Goal: Find specific page/section: Find specific page/section

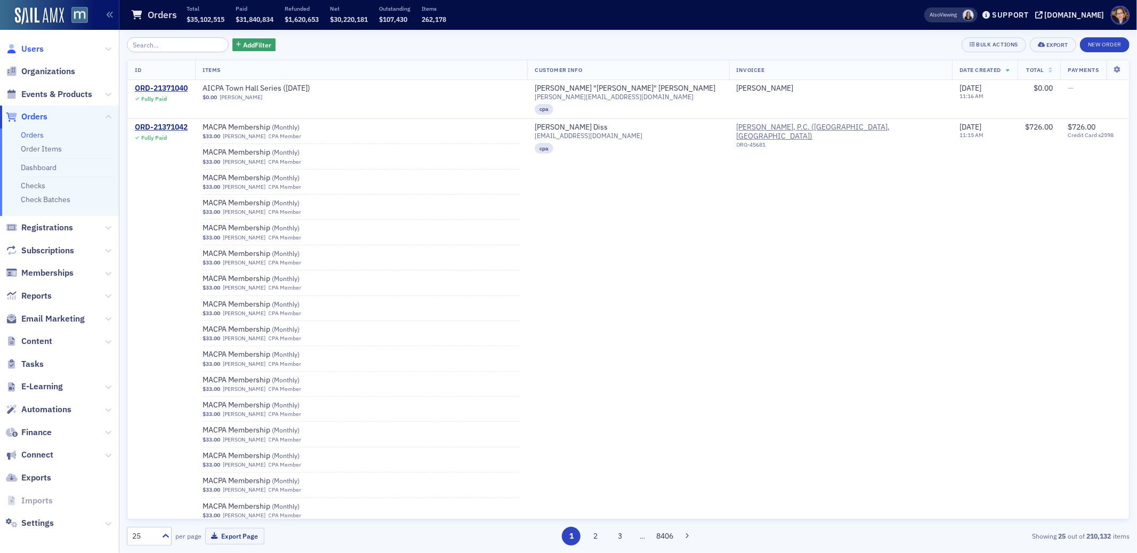
click at [33, 46] on span "Users" at bounding box center [32, 49] width 22 height 12
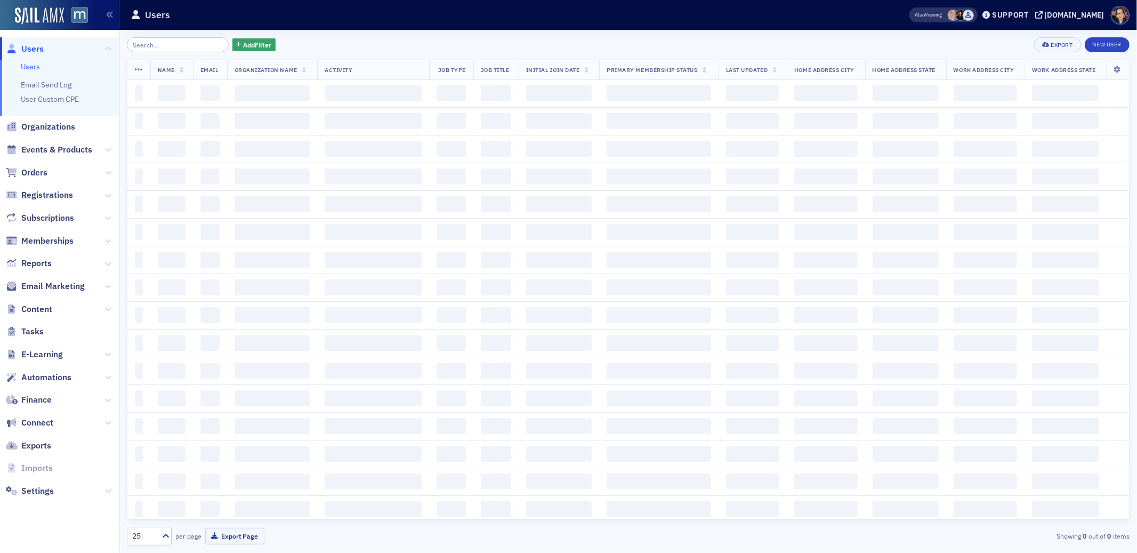
click at [146, 46] on input "search" at bounding box center [178, 44] width 102 height 15
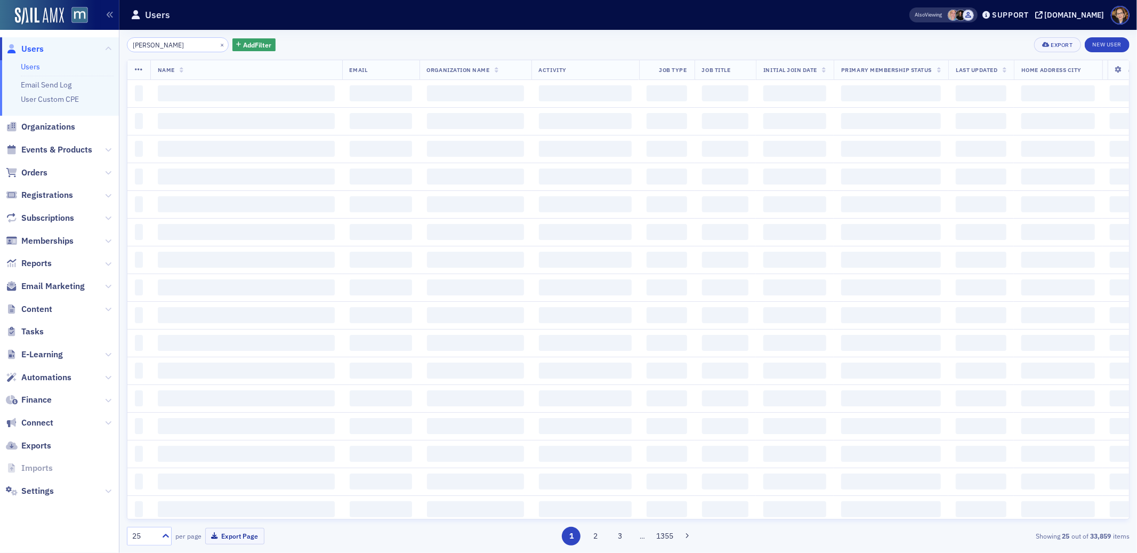
type input "[PERSON_NAME]"
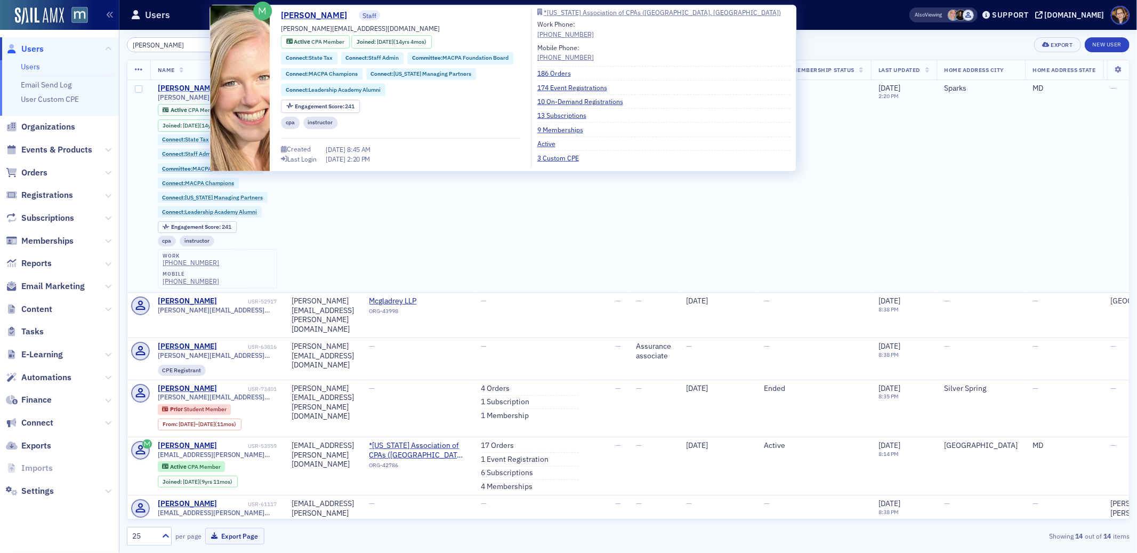
click at [174, 85] on div "[PERSON_NAME]" at bounding box center [187, 89] width 59 height 10
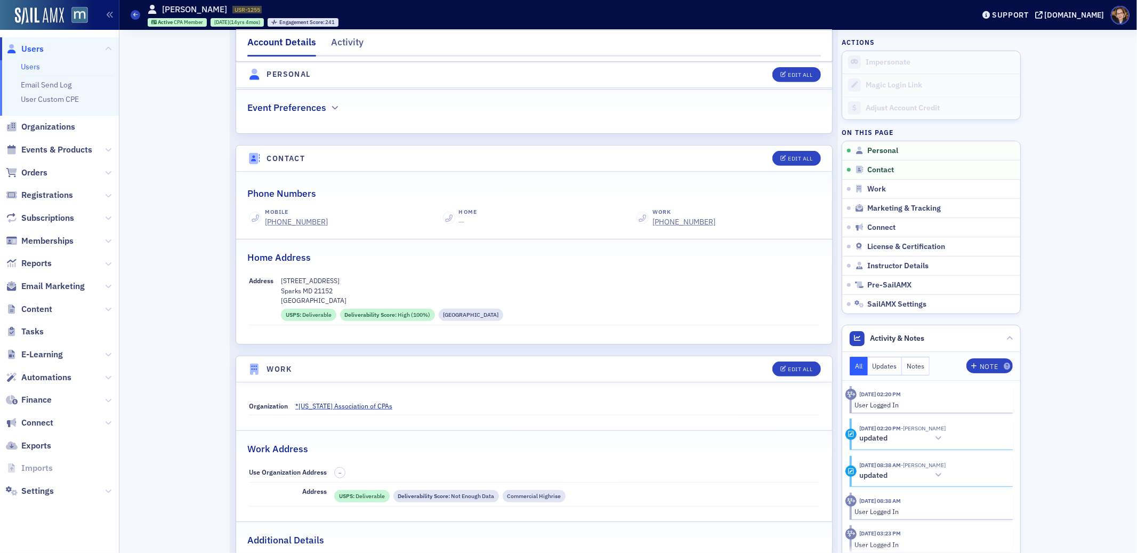
scroll to position [478, 0]
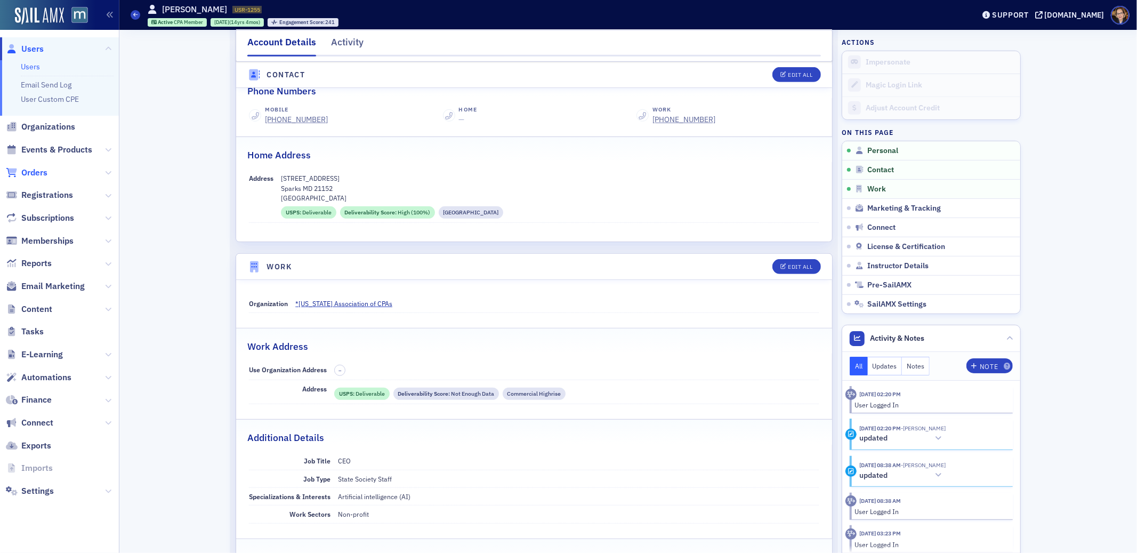
click at [22, 173] on span "Orders" at bounding box center [34, 173] width 26 height 12
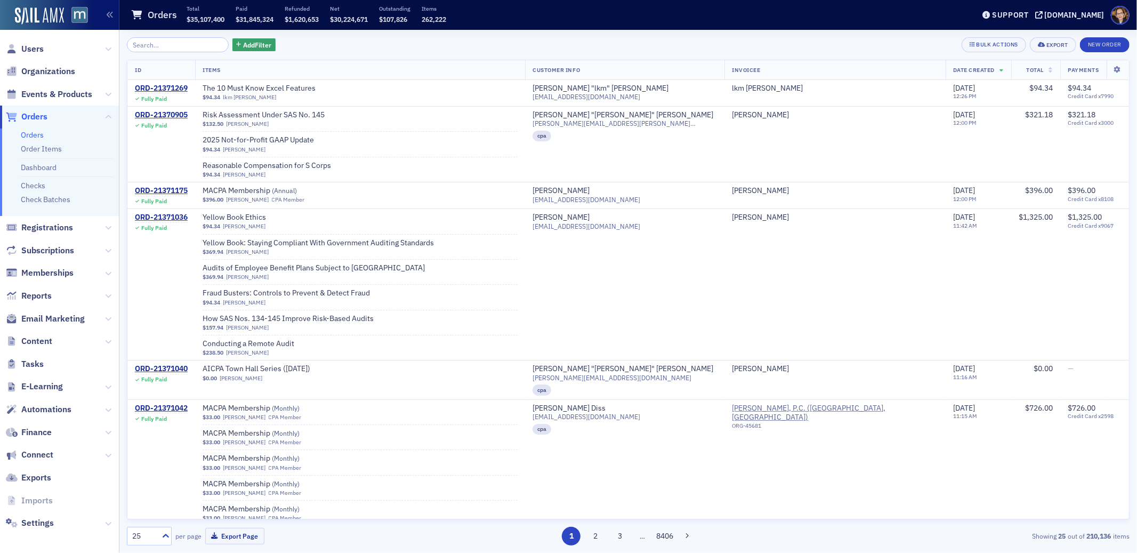
click at [31, 119] on span "Orders" at bounding box center [34, 117] width 26 height 12
click at [33, 117] on span "Orders" at bounding box center [34, 117] width 26 height 12
